Goal: Find specific page/section: Locate a particular part of the current website

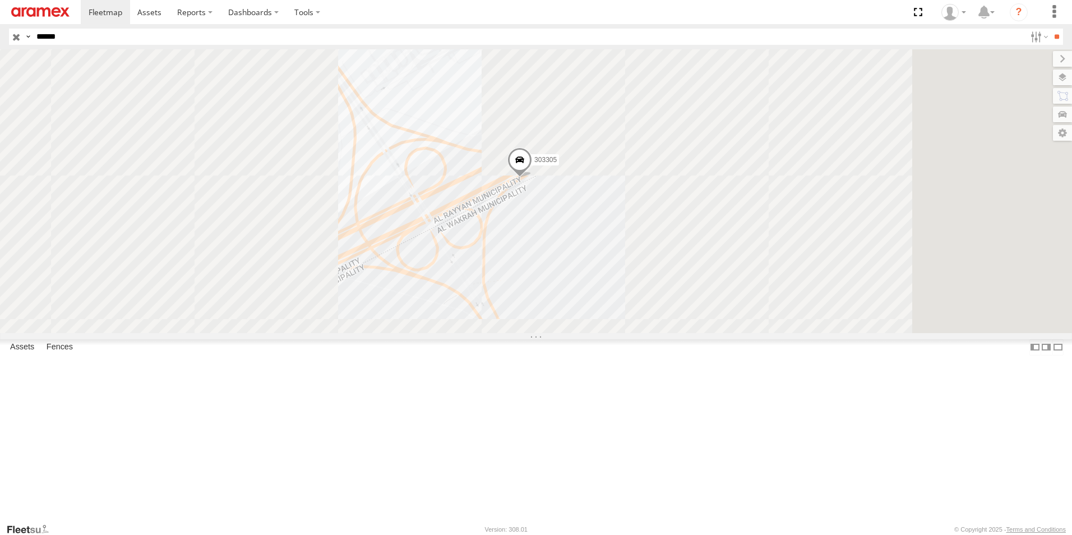
drag, startPoint x: 0, startPoint y: 0, endPoint x: 661, endPoint y: 261, distance: 711.0
click at [532, 178] on span at bounding box center [519, 162] width 25 height 30
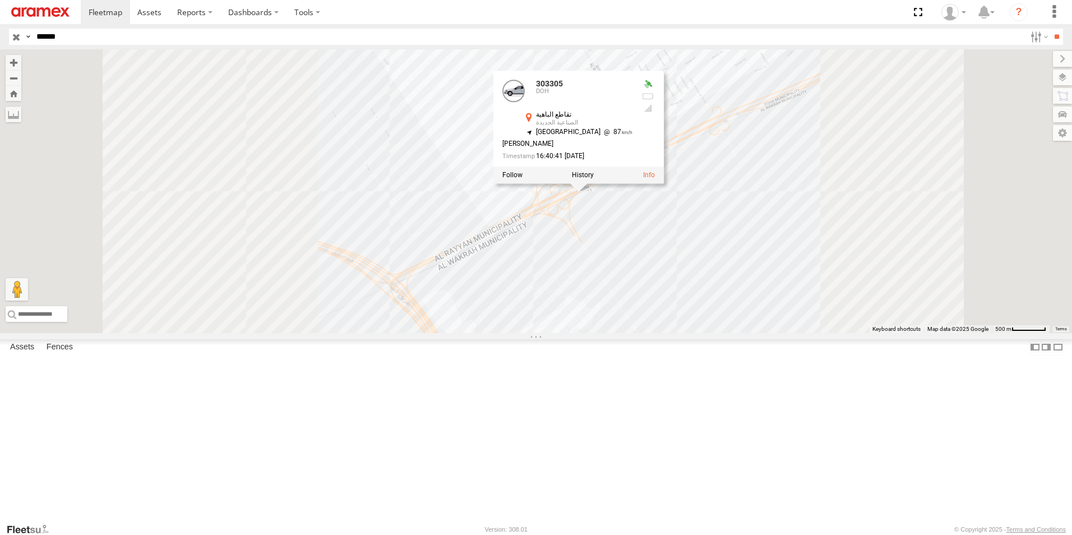
click at [822, 290] on div "303305 303305 DOH تقاطع الباهية الصناعية الجديدة 25.14521 , 51.42297 North East…" at bounding box center [536, 191] width 1072 height 284
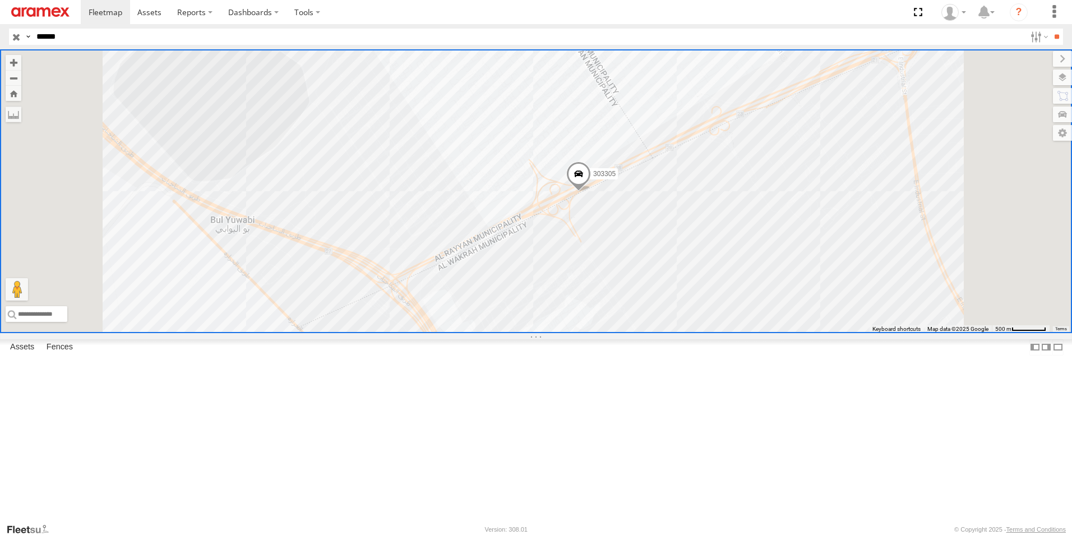
click at [159, 39] on input "******" at bounding box center [528, 37] width 993 height 16
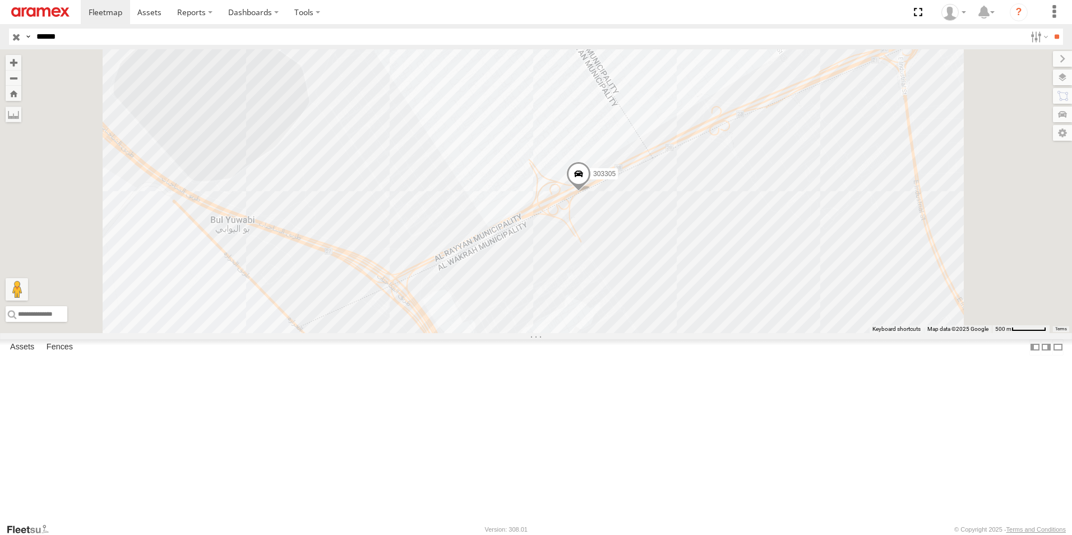
click at [159, 39] on input "******" at bounding box center [528, 37] width 993 height 16
type input "*****"
click at [1050, 29] on input "**" at bounding box center [1056, 37] width 13 height 16
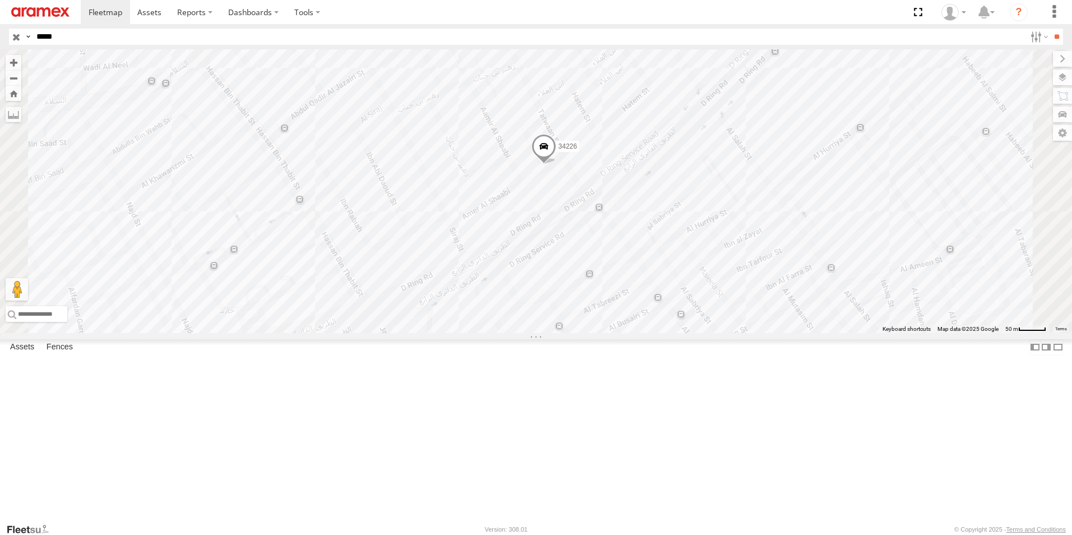
click at [16, 35] on input "button" at bounding box center [16, 37] width 15 height 16
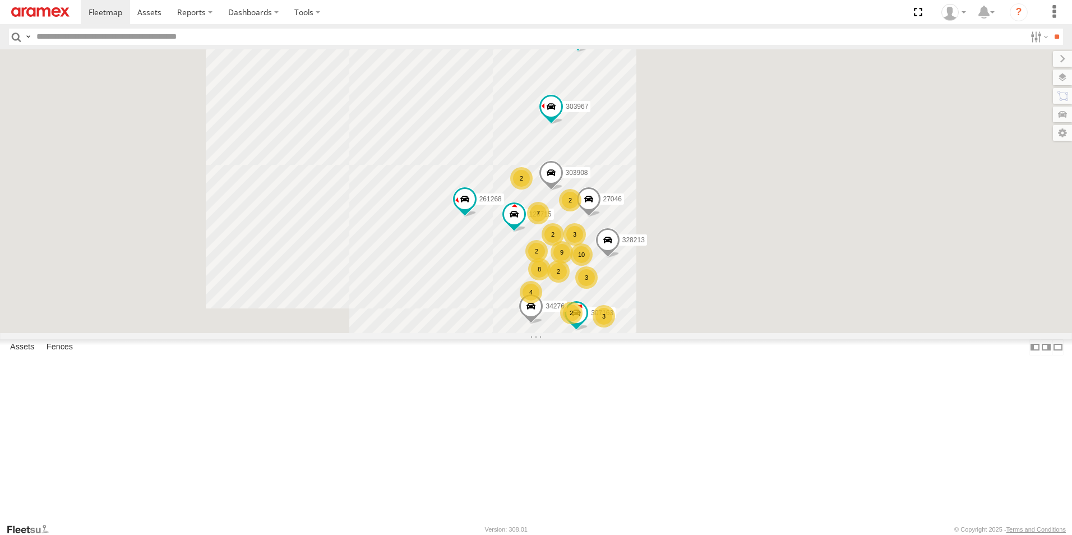
click at [361, 36] on input "text" at bounding box center [528, 37] width 993 height 16
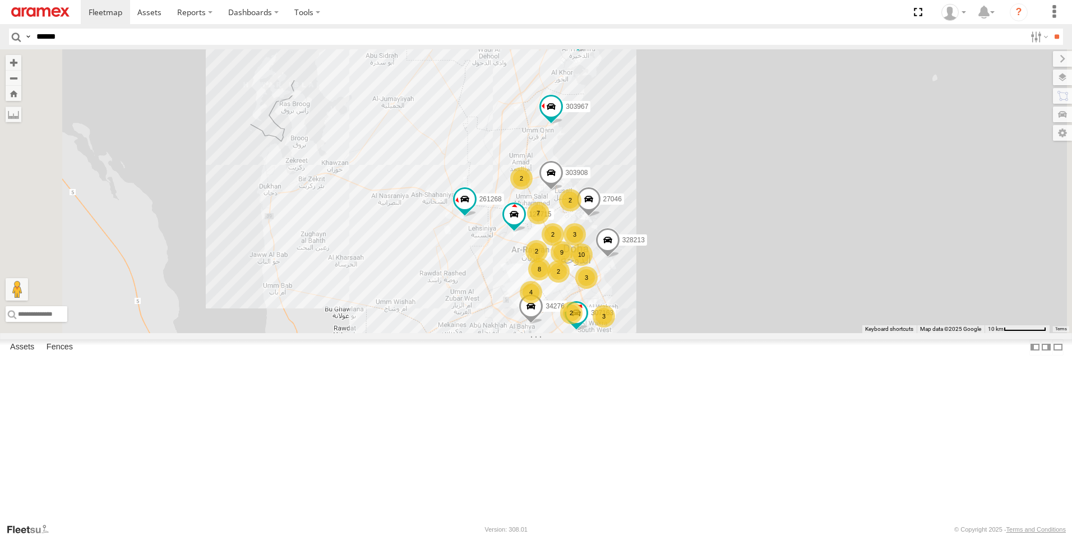
type input "******"
click at [1050, 29] on input "**" at bounding box center [1056, 37] width 13 height 16
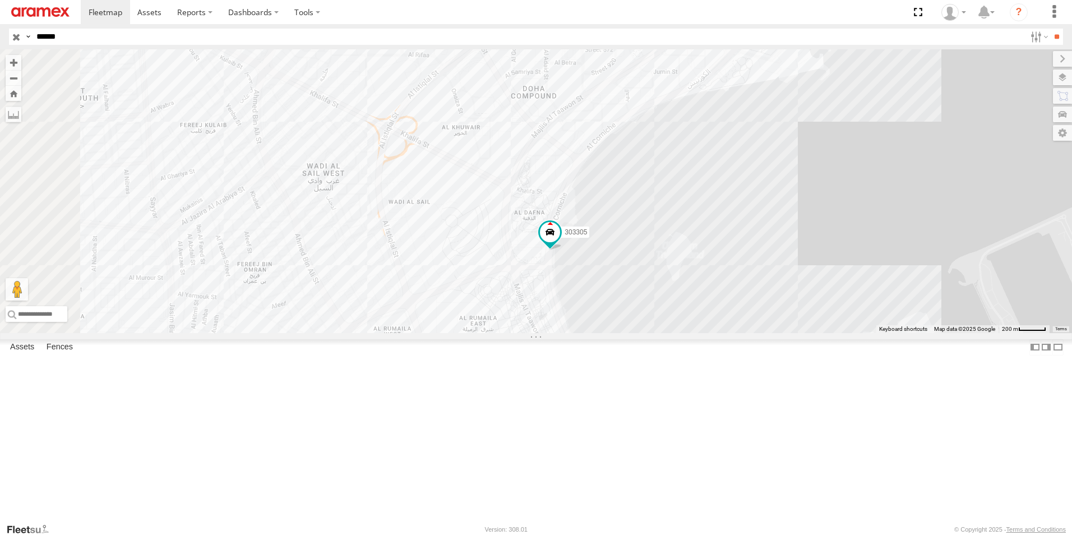
drag, startPoint x: 710, startPoint y: 285, endPoint x: 754, endPoint y: 359, distance: 85.9
click at [754, 333] on div "303305" at bounding box center [536, 191] width 1072 height 284
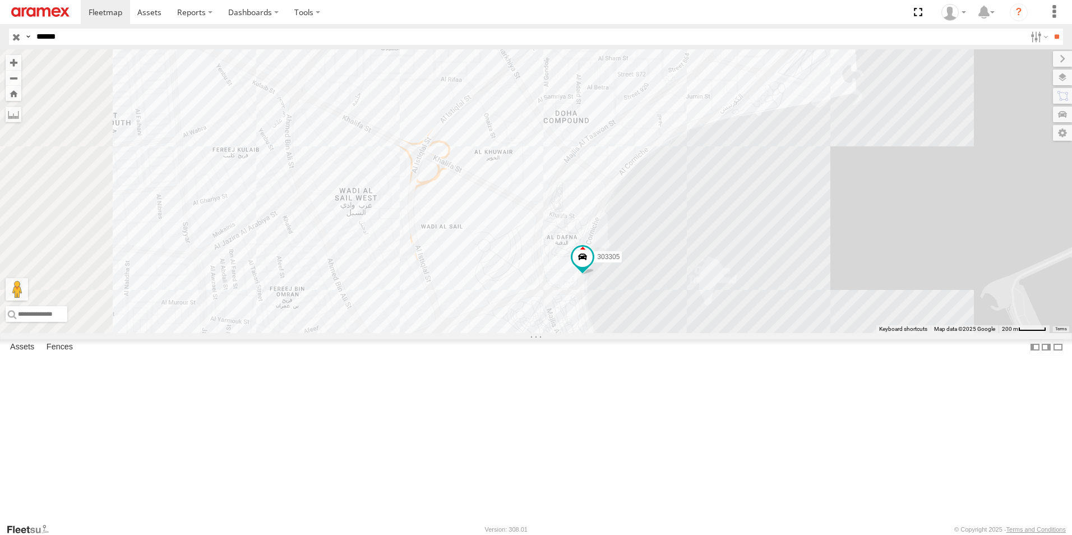
drag, startPoint x: 779, startPoint y: 302, endPoint x: 812, endPoint y: 335, distance: 46.8
click at [812, 333] on div "303305" at bounding box center [536, 191] width 1072 height 284
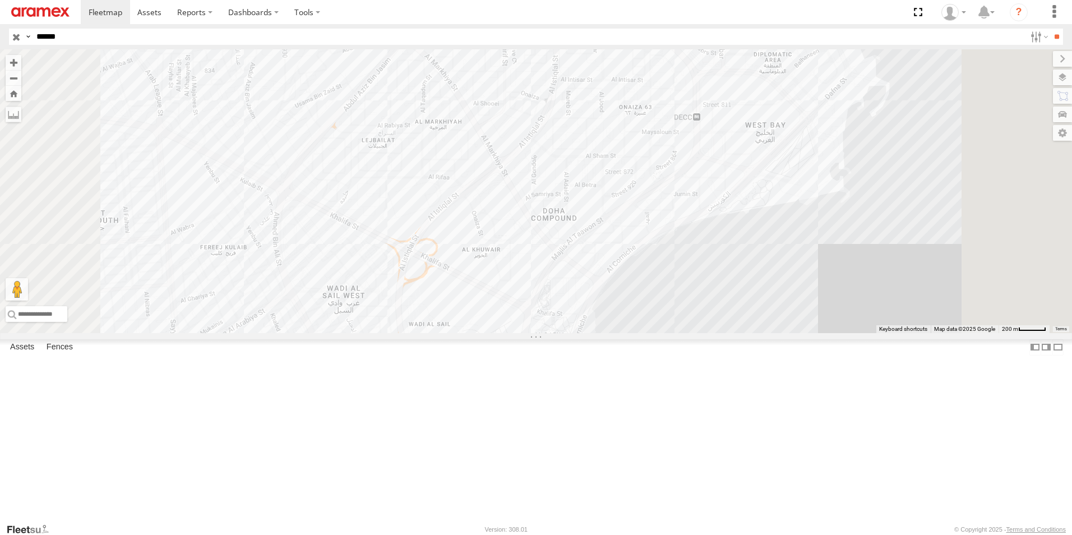
drag, startPoint x: 865, startPoint y: 288, endPoint x: 849, endPoint y: 391, distance: 103.8
click at [849, 333] on div "303305" at bounding box center [536, 191] width 1072 height 284
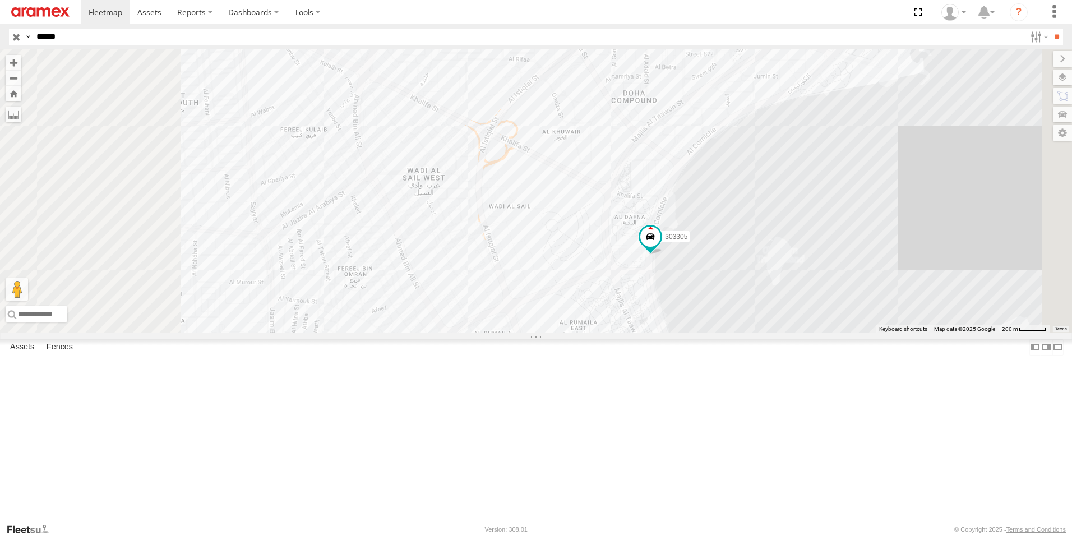
drag, startPoint x: 844, startPoint y: 426, endPoint x: 933, endPoint y: 287, distance: 165.1
click at [933, 287] on div "303305" at bounding box center [536, 191] width 1072 height 284
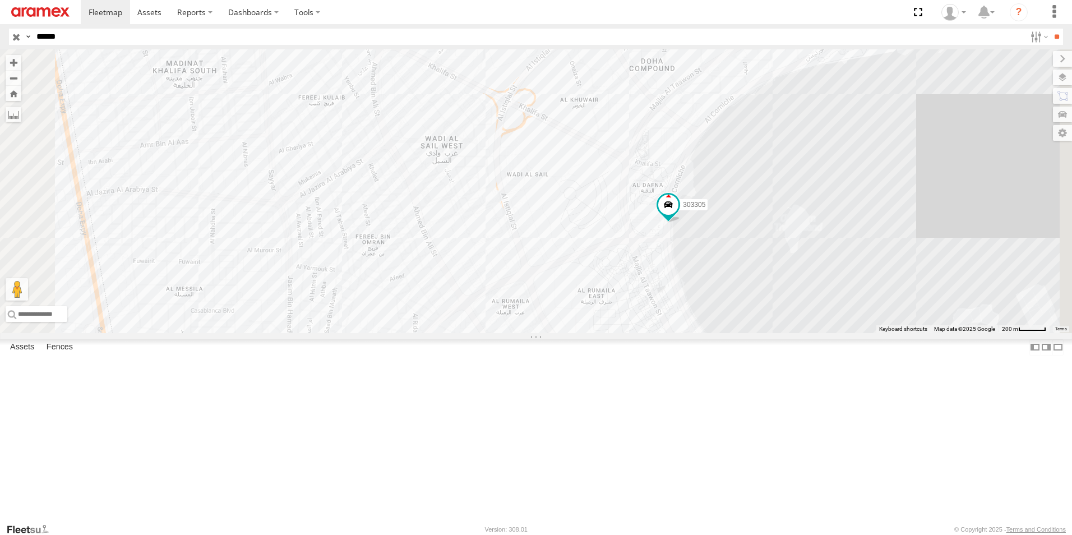
click at [933, 287] on div "303305" at bounding box center [536, 191] width 1072 height 284
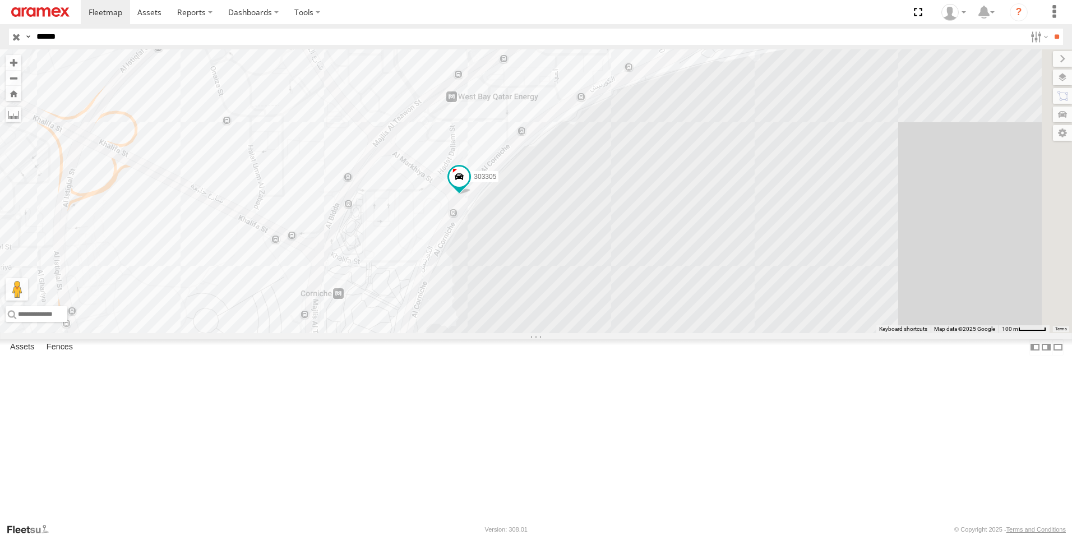
drag, startPoint x: 778, startPoint y: 251, endPoint x: 649, endPoint y: 354, distance: 165.5
click at [649, 333] on div "303305" at bounding box center [536, 191] width 1072 height 284
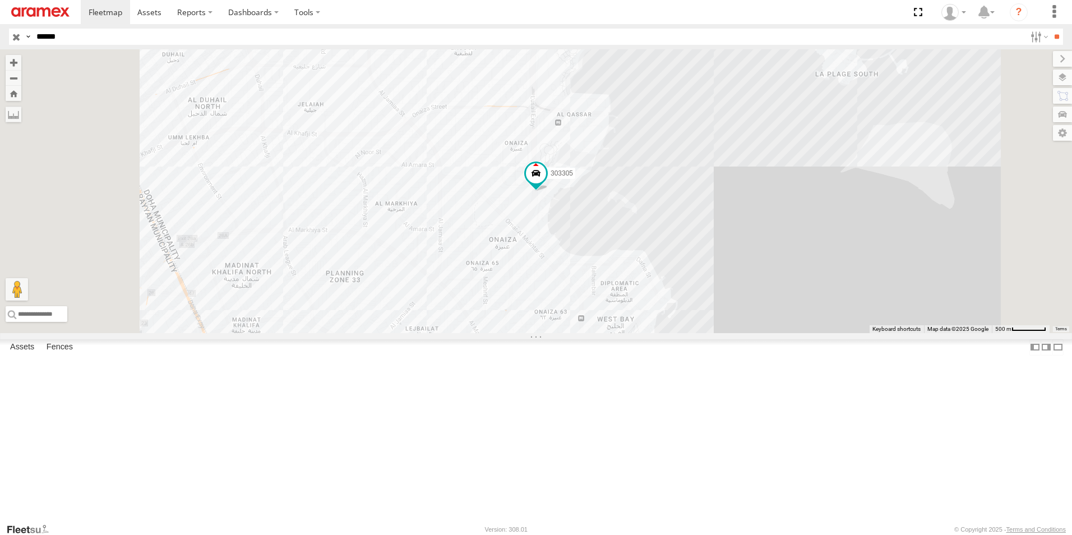
click at [19, 39] on input "button" at bounding box center [16, 37] width 15 height 16
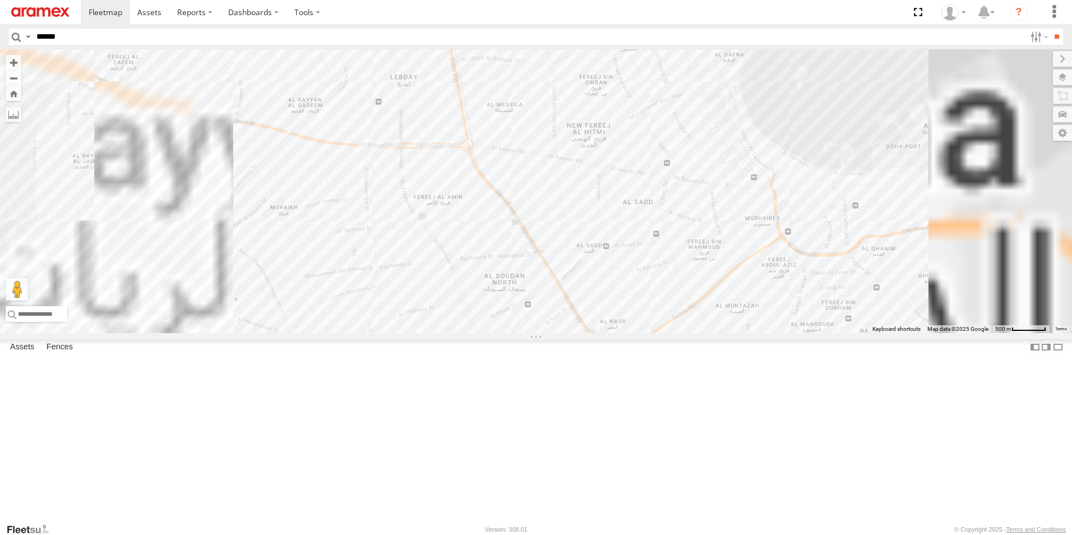
drag, startPoint x: 747, startPoint y: 434, endPoint x: 508, endPoint y: 178, distance: 350.6
click at [503, 175] on div "255325 27046 261148 27078 26917 308497" at bounding box center [536, 191] width 1072 height 284
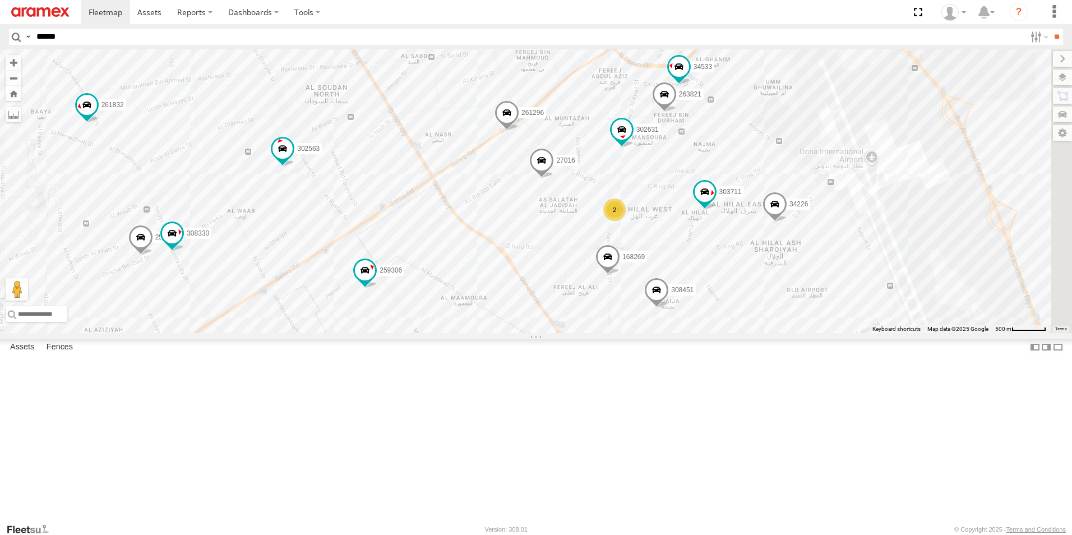
drag, startPoint x: 823, startPoint y: 337, endPoint x: 713, endPoint y: 215, distance: 164.3
click at [713, 215] on div "255325 27046 261148 27078 26917 308497 302563 261256 256320 2 303711 263821 342…" at bounding box center [536, 191] width 1072 height 284
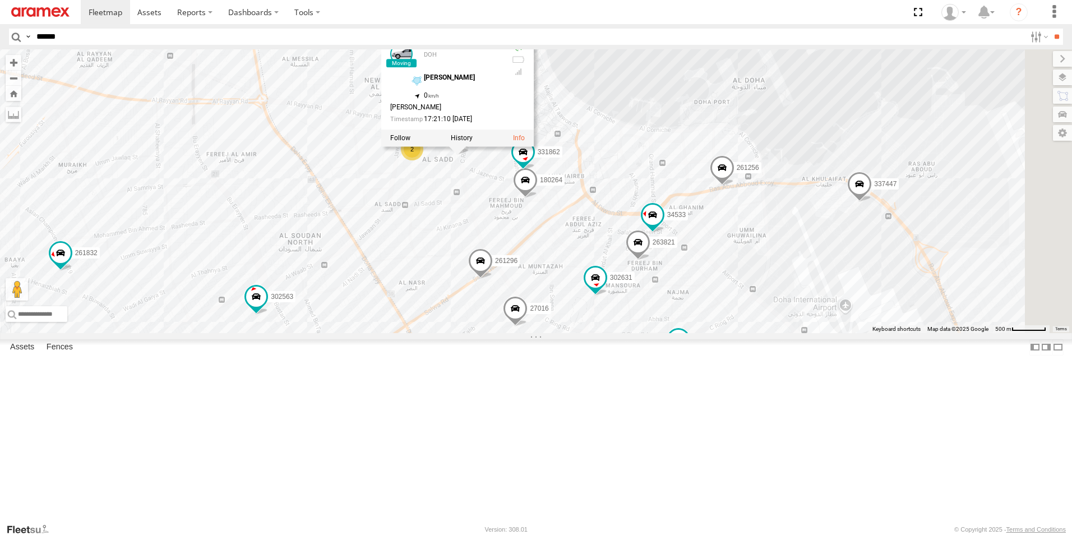
drag, startPoint x: 626, startPoint y: 124, endPoint x: 600, endPoint y: 274, distance: 151.4
click at [600, 274] on div "255325 27046 261148 27078 26917 308497 302563 261256 256320 2 303711 263821 342…" at bounding box center [536, 191] width 1072 height 284
click at [737, 123] on div "255325 27046 261148 27078 26917 308497 302563 261256 256320 2 303711 263821 342…" at bounding box center [536, 191] width 1072 height 284
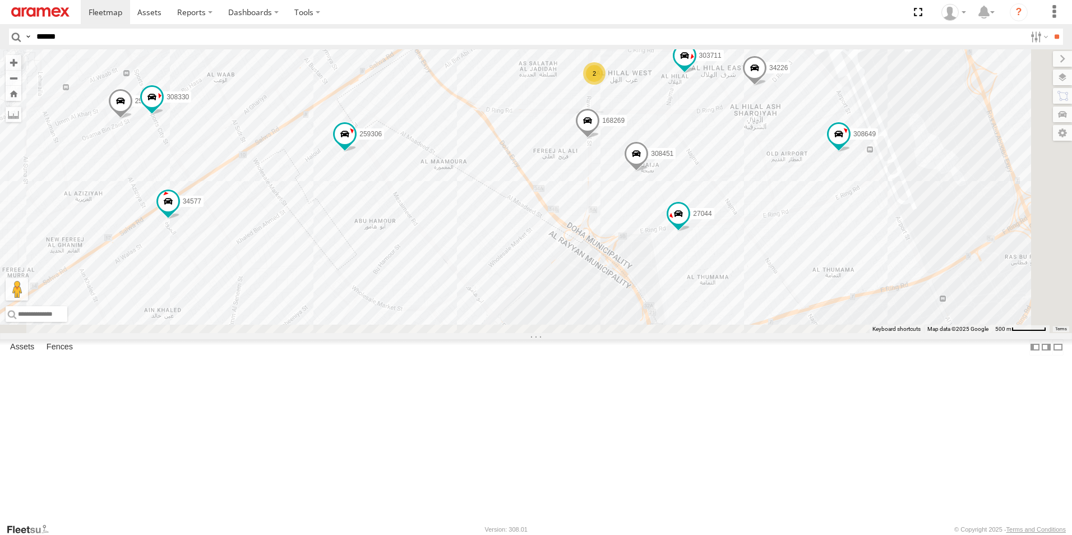
drag, startPoint x: 635, startPoint y: 400, endPoint x: 642, endPoint y: 108, distance: 291.6
click at [642, 108] on div "255325 27046 261148 27078 26917 308497 302563 261256 256320 2 303711 263821 342…" at bounding box center [536, 191] width 1072 height 284
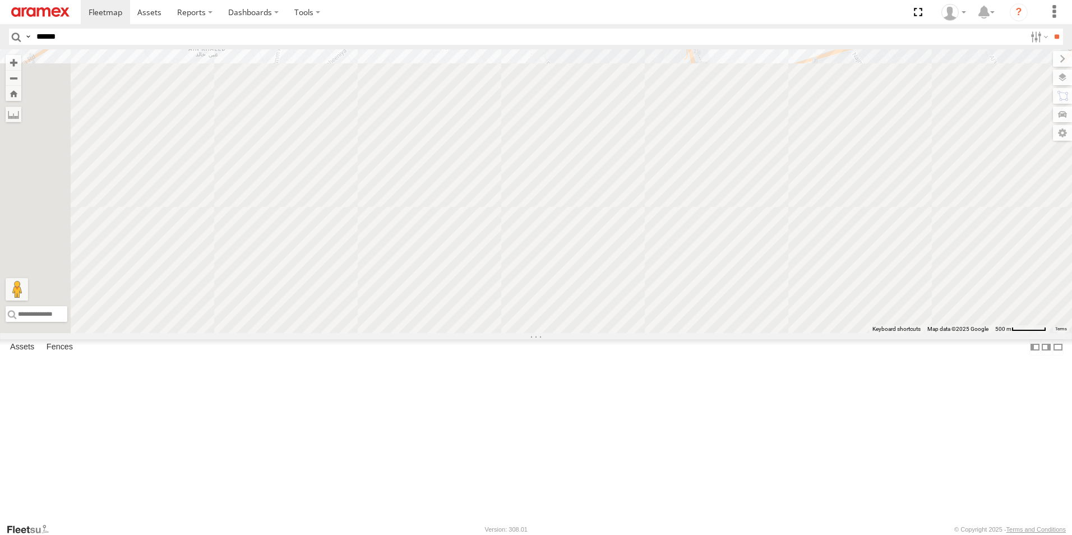
drag, startPoint x: 652, startPoint y: 369, endPoint x: 705, endPoint y: 77, distance: 296.8
click at [705, 77] on div "255325 27046 261148 27078 26917 308497 302563 261256 256320 2 303711 263821 342…" at bounding box center [536, 191] width 1072 height 284
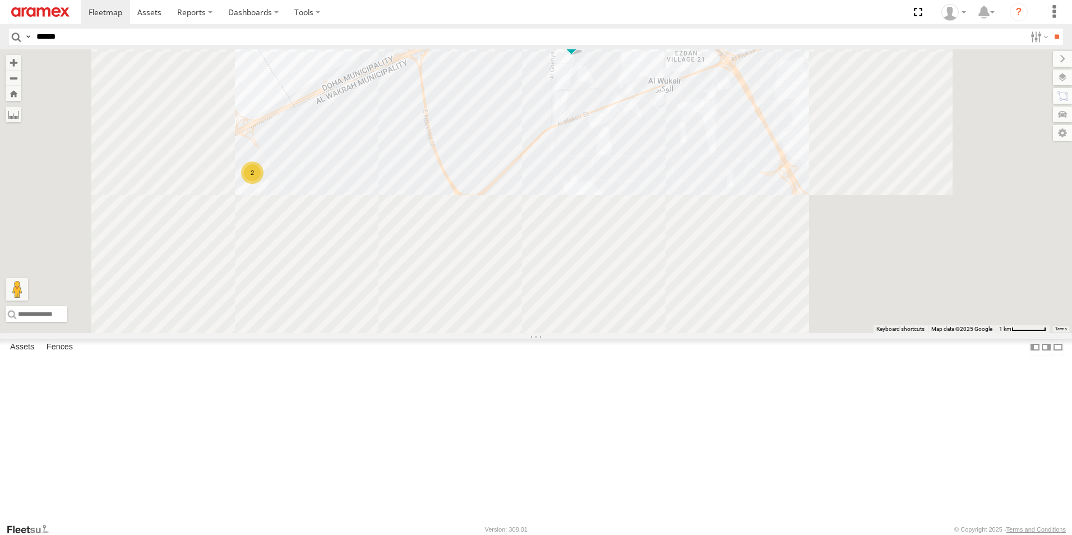
drag, startPoint x: 618, startPoint y: 215, endPoint x: 640, endPoint y: 91, distance: 126.3
click at [640, 91] on div "255325 27046 261148 27078 26917 308497 302563 261256 303711 263821 34226 261832…" at bounding box center [536, 191] width 1072 height 284
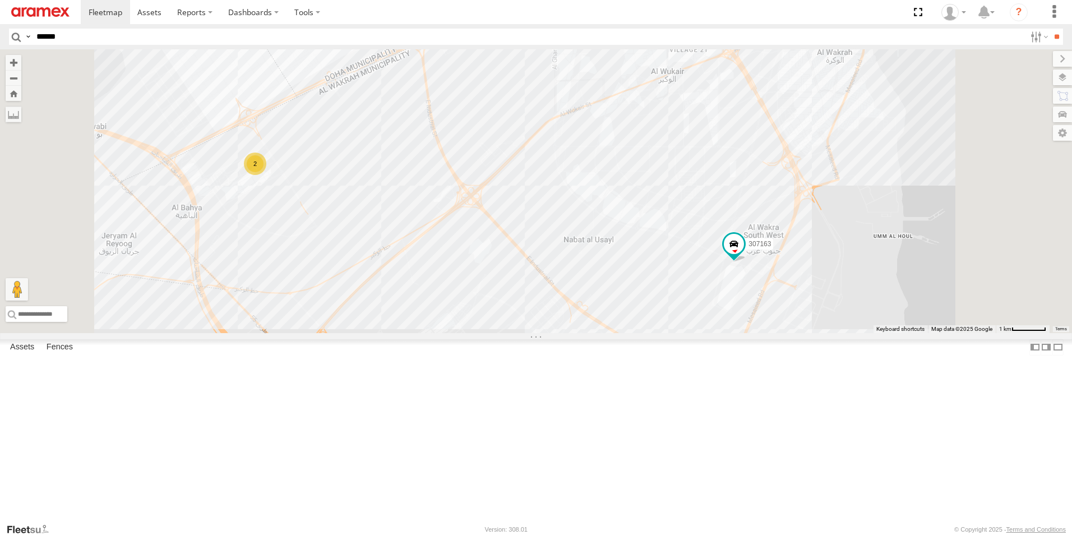
click at [266, 175] on div "2" at bounding box center [255, 163] width 22 height 22
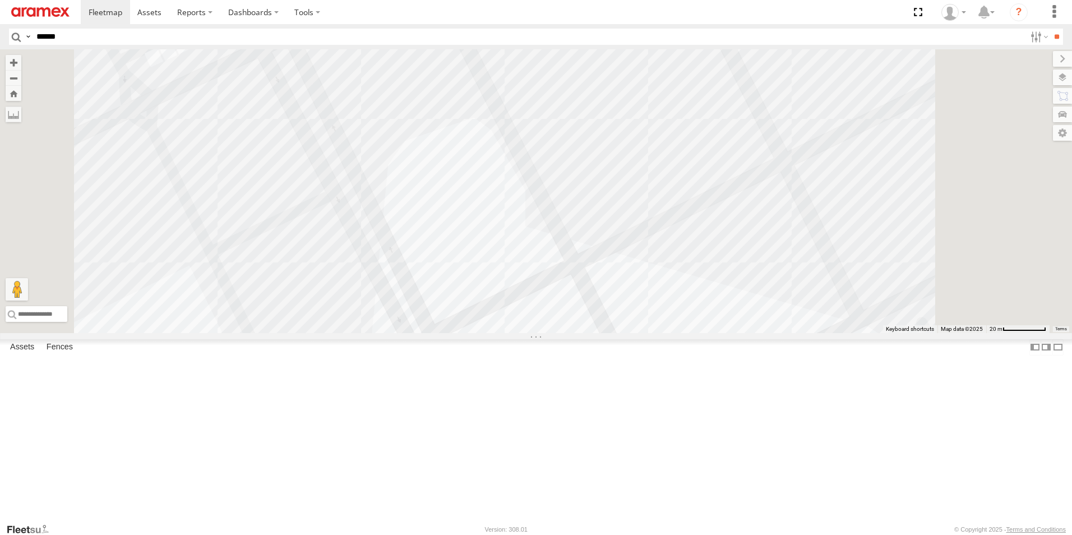
drag, startPoint x: 601, startPoint y: 134, endPoint x: 600, endPoint y: 230, distance: 95.9
click at [600, 230] on div "255325 27046 261148 27078 26917 308497 302563 261256 303711 263821 34226 261832…" at bounding box center [536, 191] width 1072 height 284
drag, startPoint x: 541, startPoint y: 124, endPoint x: 571, endPoint y: 194, distance: 75.9
click at [571, 194] on div "255325 27046 261148 27078 26917 308497 302563 261256 303711 263821 34226 261832…" at bounding box center [536, 191] width 1072 height 284
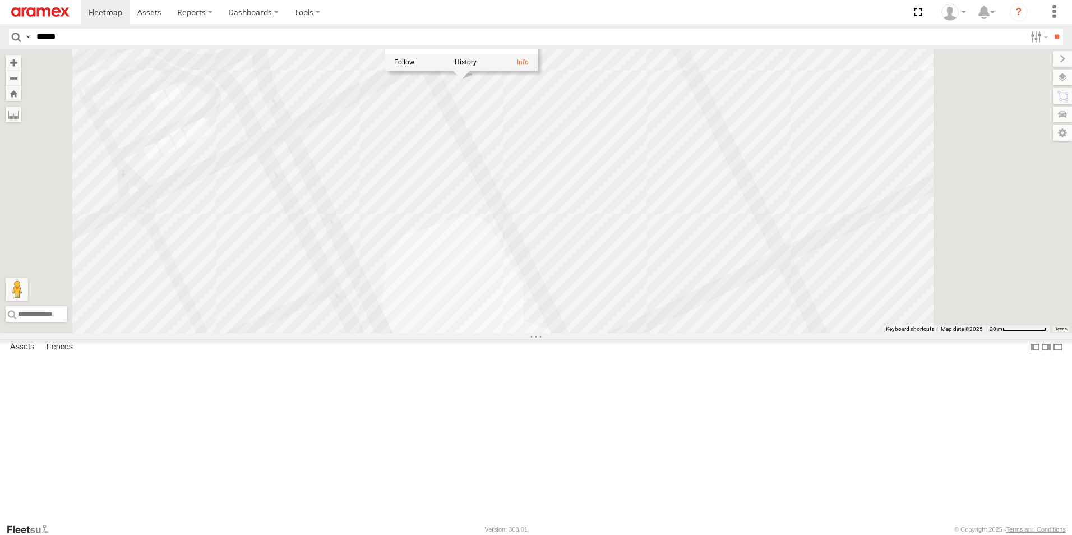
drag, startPoint x: 571, startPoint y: 194, endPoint x: 540, endPoint y: 130, distance: 70.7
click at [506, 52] on div "303912 DOH Logistics Village 25.13157 , 51.42131 South 11 Kumar Gurung 17:23:10…" at bounding box center [450, 9] width 112 height 85
drag, startPoint x: 535, startPoint y: 128, endPoint x: 589, endPoint y: 128, distance: 53.8
click at [506, 35] on div "[PERSON_NAME]" at bounding box center [450, 31] width 112 height 7
click at [853, 218] on div "255325 27046 261148 27078 26917 308497 302563 261256 303711 263821 34226 261832…" at bounding box center [536, 191] width 1072 height 284
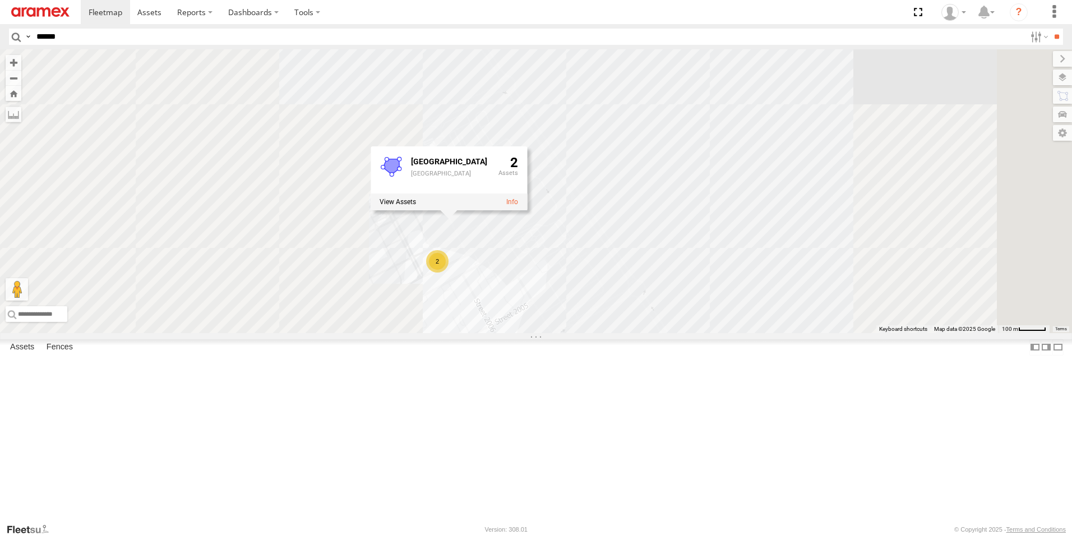
drag, startPoint x: 720, startPoint y: 154, endPoint x: 763, endPoint y: 262, distance: 117.2
click at [763, 262] on div "255325 27046 261148 27078 26917 308497 302563 261256 303711 263821 34226 261832…" at bounding box center [536, 191] width 1072 height 284
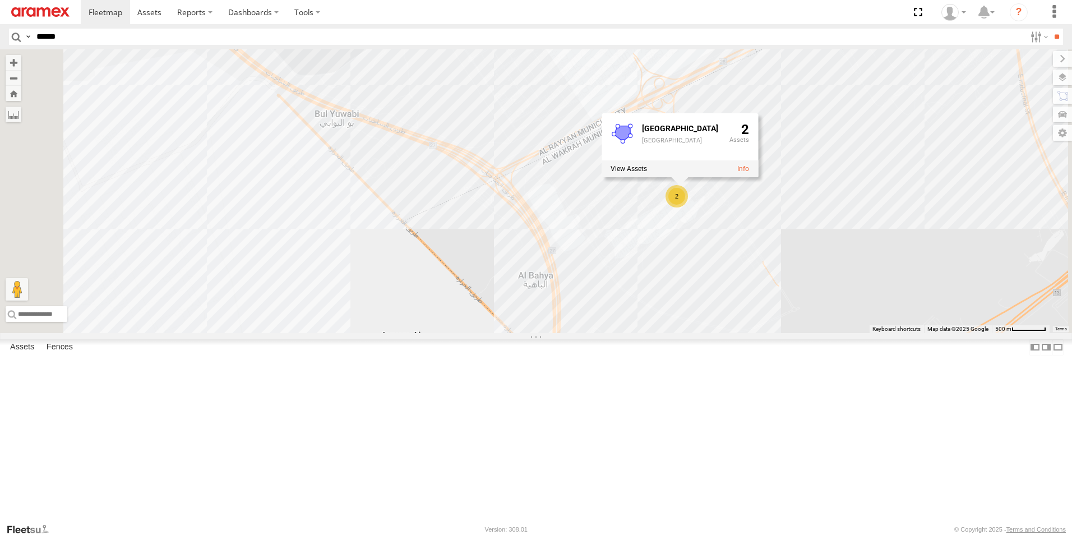
drag, startPoint x: 971, startPoint y: 151, endPoint x: 945, endPoint y: 392, distance: 243.0
click at [945, 333] on div "255325 27046 261148 27078 26917 308497 302563 261256 303711 263821 34226 261832…" at bounding box center [536, 191] width 1072 height 284
